Goal: Information Seeking & Learning: Learn about a topic

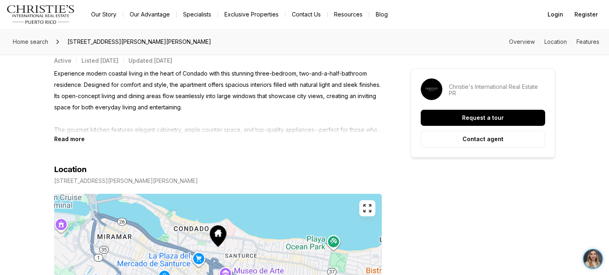
scroll to position [342, 0]
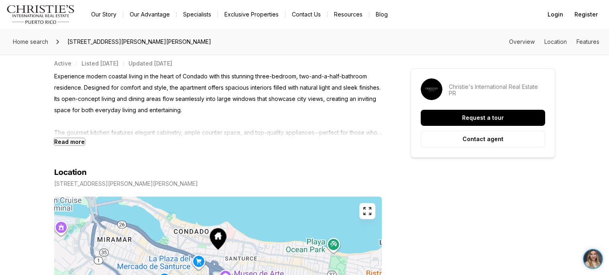
click at [74, 141] on b "Read more" at bounding box center [69, 141] width 31 height 7
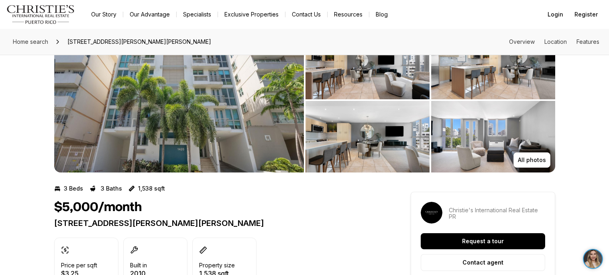
scroll to position [0, 0]
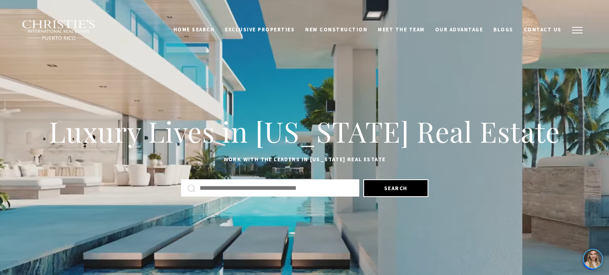
click at [577, 28] on button "button" at bounding box center [577, 29] width 21 height 23
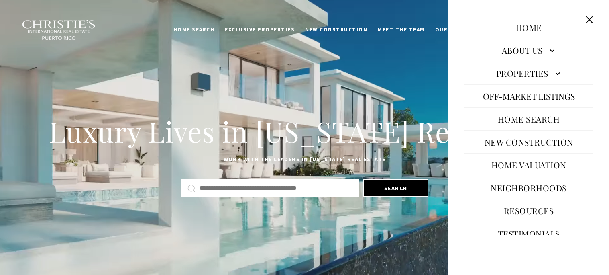
click at [543, 74] on link "Properties" at bounding box center [529, 72] width 129 height 19
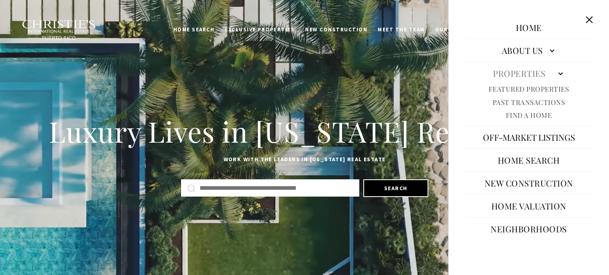
click at [344, 91] on div "Luxury Lives in [US_STATE] Real Estate Work with the leaders in [US_STATE] Real…" at bounding box center [304, 154] width 609 height 173
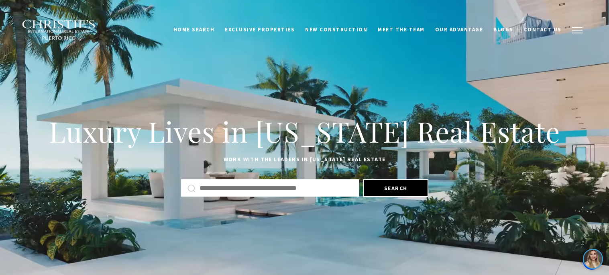
click at [574, 35] on button "button" at bounding box center [577, 29] width 21 height 23
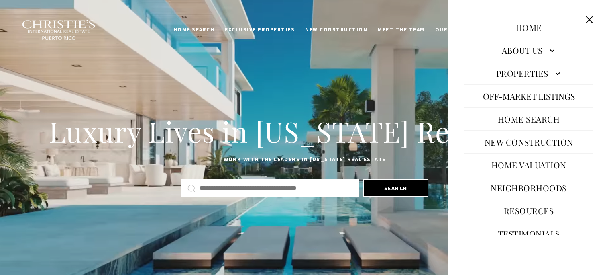
click at [592, 25] on button "Close this option" at bounding box center [589, 19] width 15 height 15
